Goal: Task Accomplishment & Management: Manage account settings

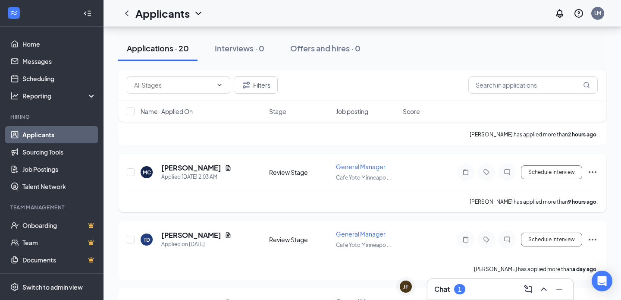
scroll to position [137, 0]
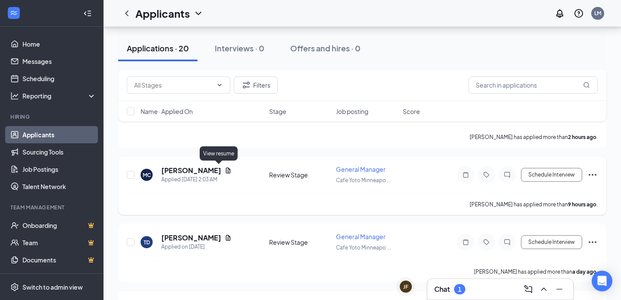
click at [226, 171] on icon "Document" at bounding box center [228, 170] width 5 height 6
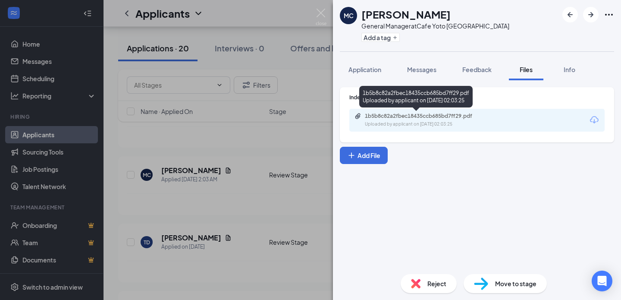
click at [374, 115] on div "1b5b8c82a2fbec18435ccb685bd7ff29.pdf" at bounding box center [425, 116] width 121 height 7
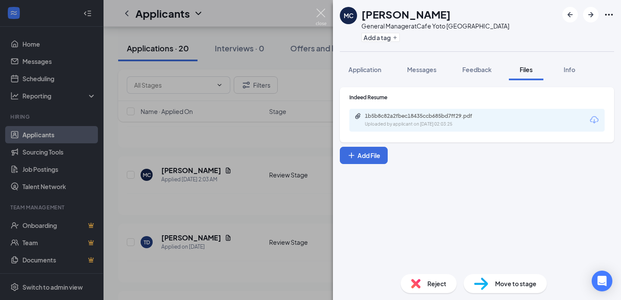
click at [321, 11] on img at bounding box center [321, 17] width 11 height 17
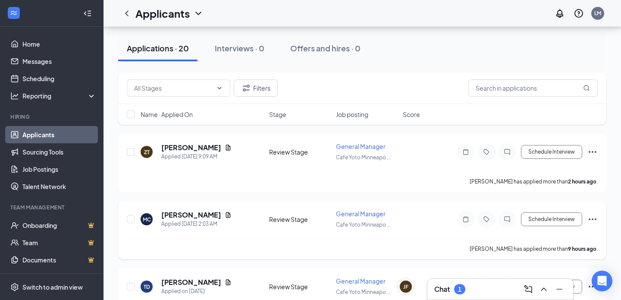
scroll to position [81, 0]
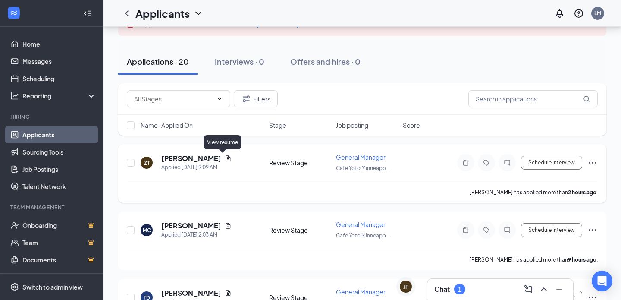
click at [225, 157] on icon "Document" at bounding box center [228, 158] width 7 height 7
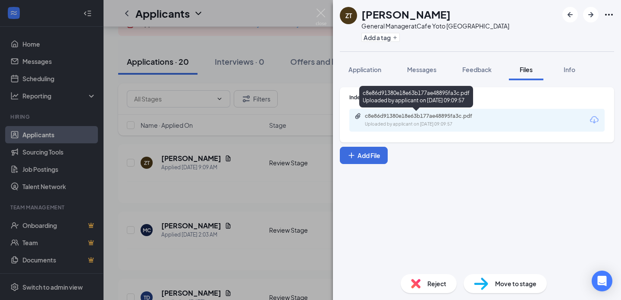
click at [384, 115] on div "c8e86d91380e18e63b177ae48895fa3c.pdf" at bounding box center [425, 116] width 121 height 7
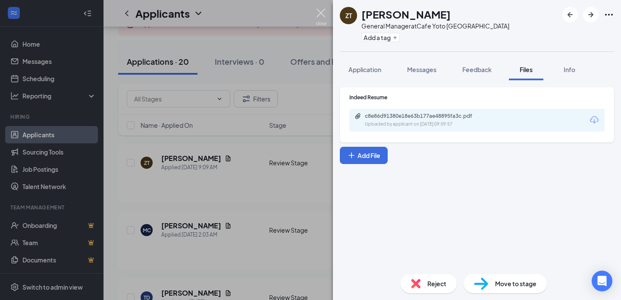
click at [321, 11] on img at bounding box center [321, 17] width 11 height 17
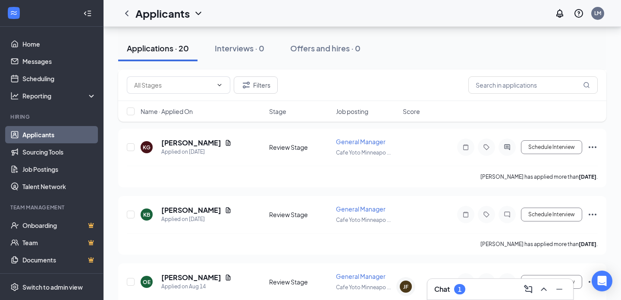
scroll to position [1040, 0]
